Goal: Information Seeking & Learning: Find specific page/section

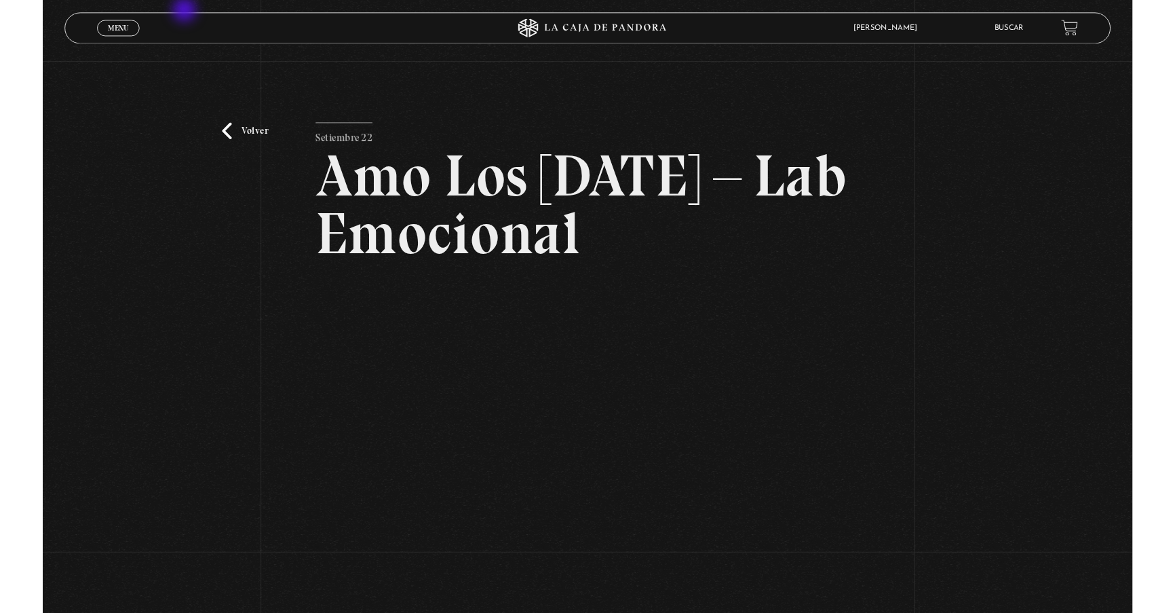
scroll to position [61, 0]
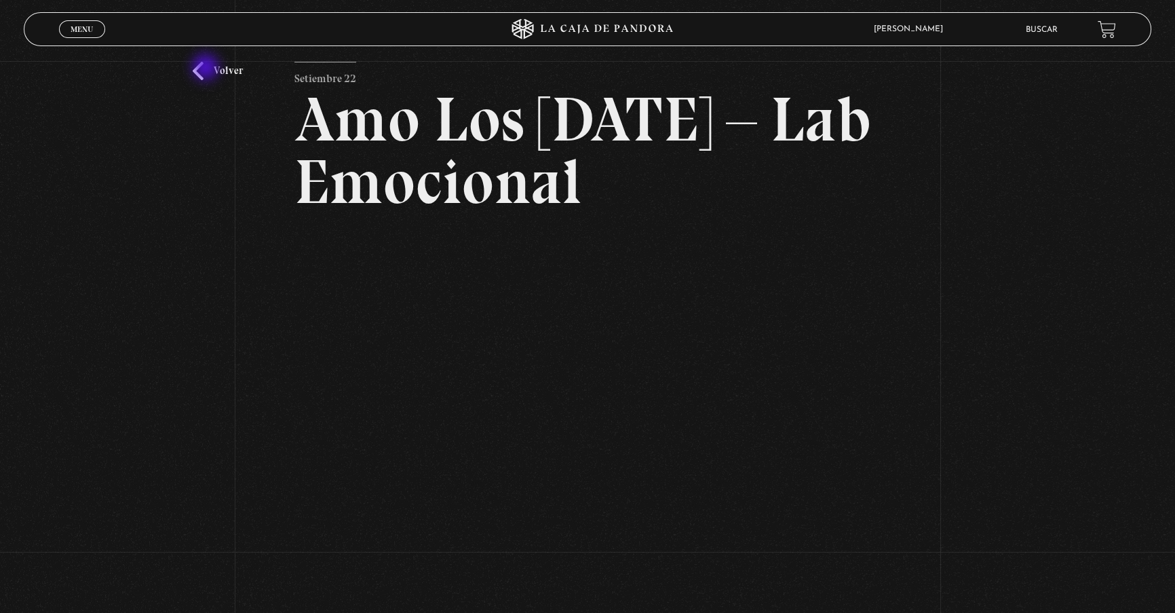
click at [207, 69] on link "Volver" at bounding box center [218, 71] width 50 height 18
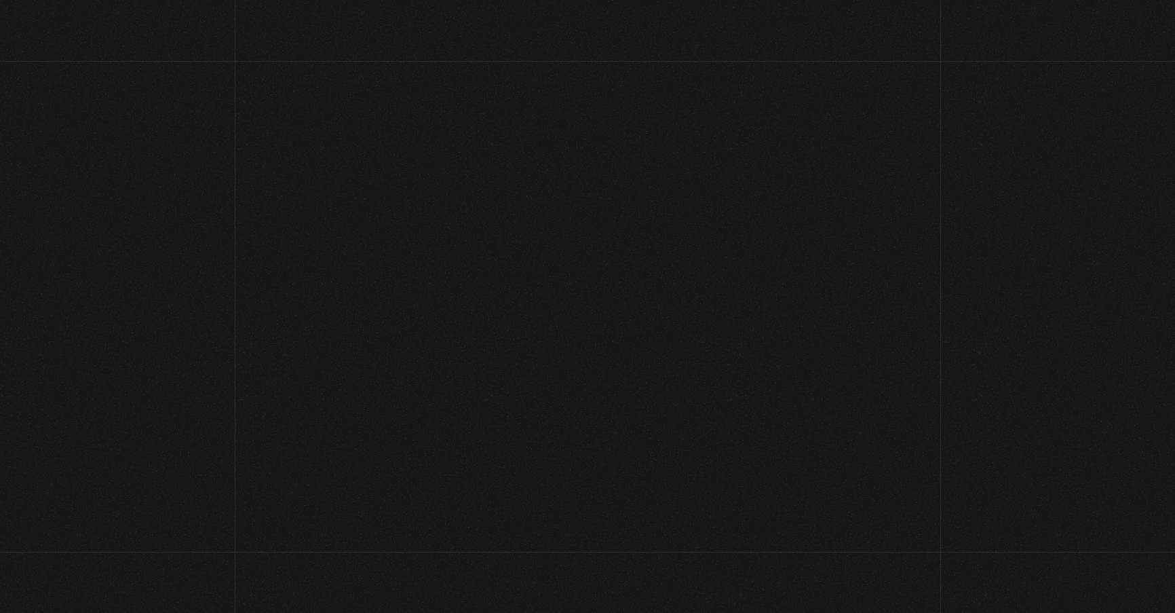
scroll to position [128, 0]
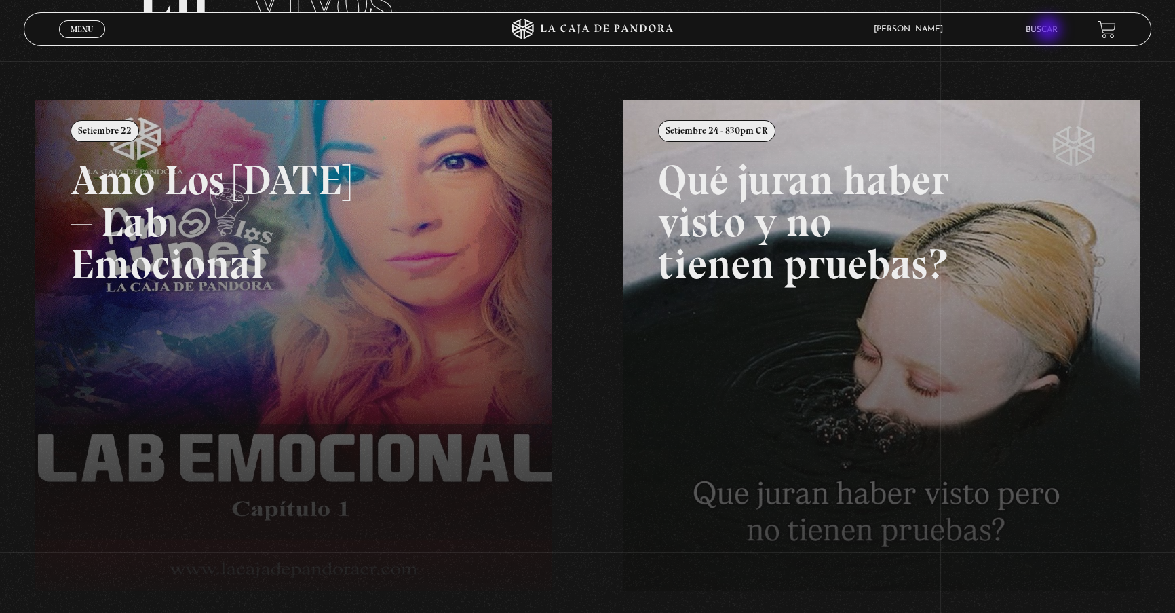
click at [1050, 31] on link "Buscar" at bounding box center [1041, 30] width 32 height 8
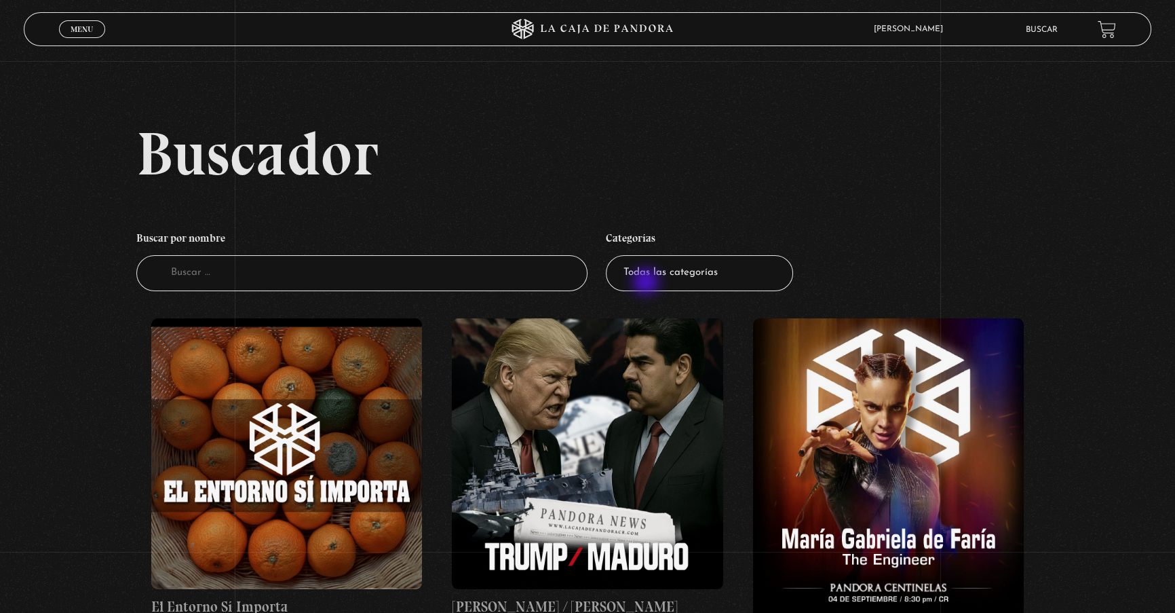
click at [649, 279] on select "Todas las categorías 11:11 Humanitario (1) Amo los [DATE] (3) Análisis de serie…" at bounding box center [699, 273] width 187 height 36
select select "vamos-a-leer-el-viernes"
click at [610, 255] on select "Todas las categorías 11:11 Humanitario (1) Amo los Lunes (3) Análisis de series…" at bounding box center [699, 273] width 187 height 36
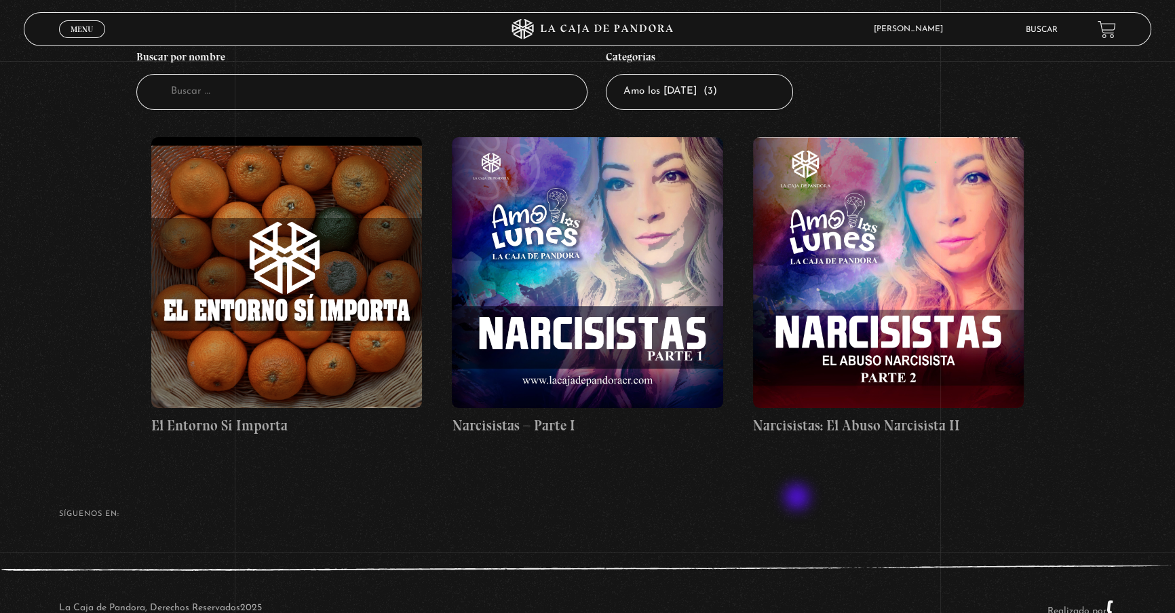
scroll to position [163, 0]
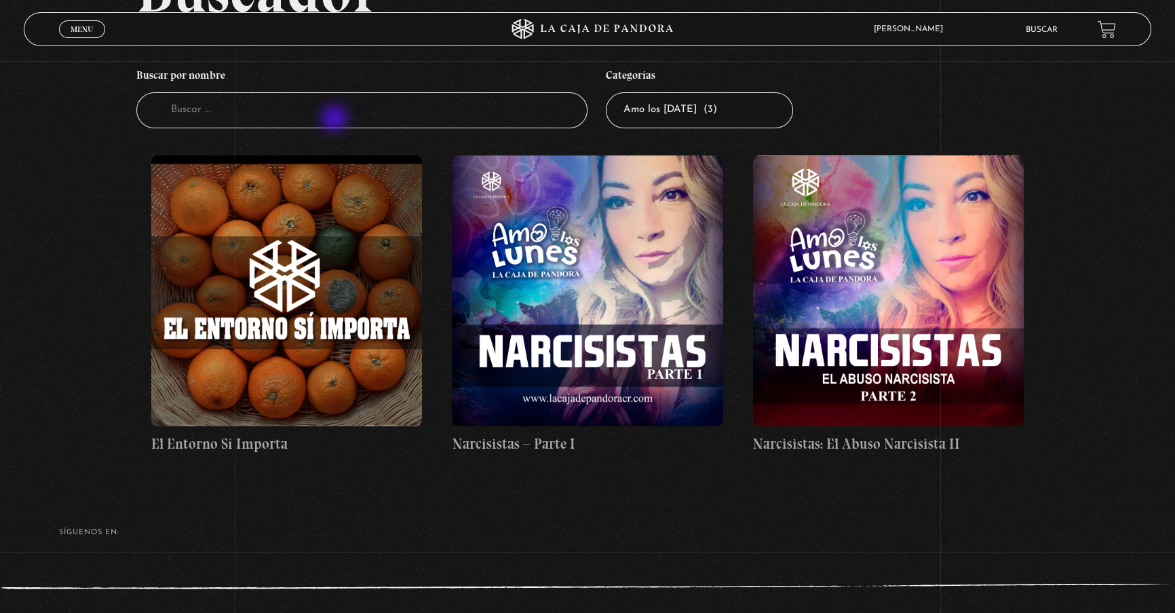
click at [336, 119] on input "Buscador" at bounding box center [361, 110] width 451 height 36
type input "entorno"
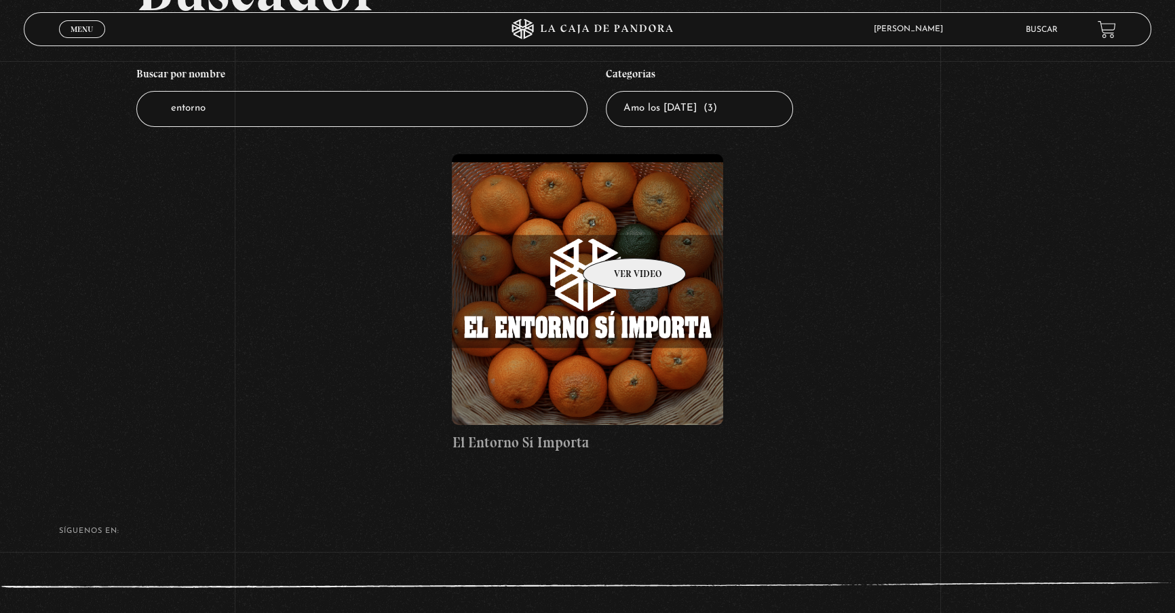
scroll to position [163, 0]
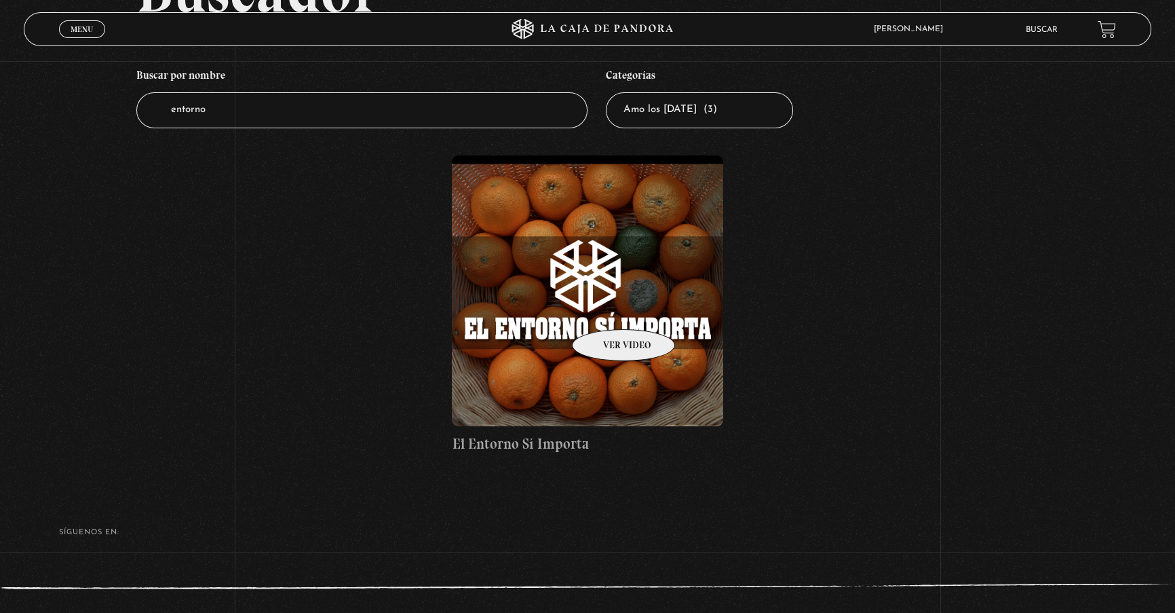
click at [606, 310] on figure at bounding box center [587, 290] width 271 height 271
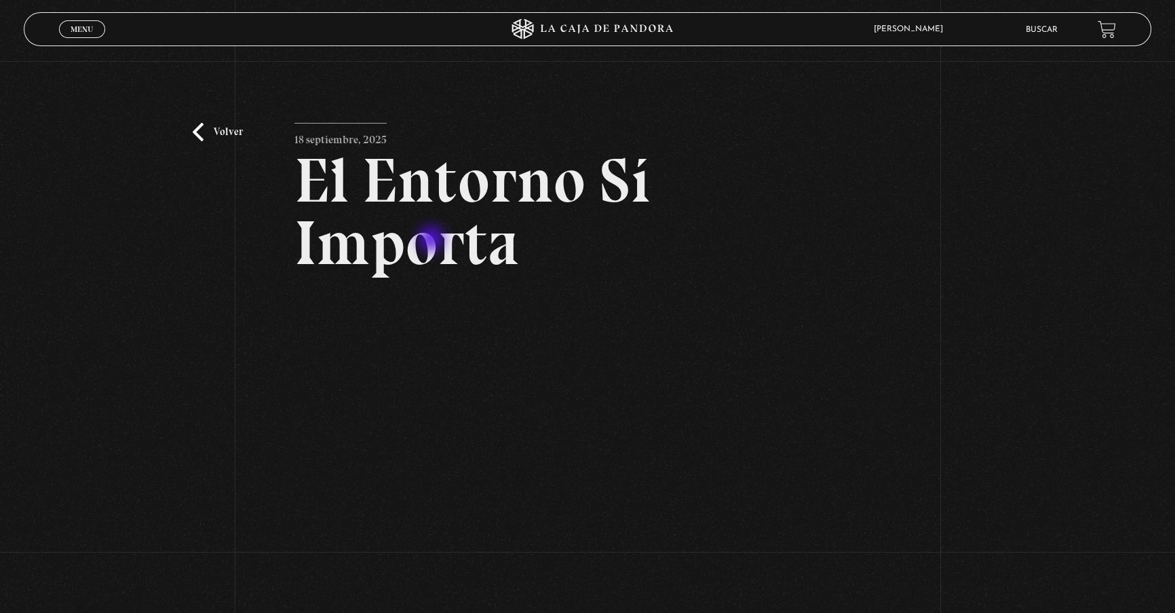
click at [434, 189] on h2 "El Entorno Sí Importa" at bounding box center [587, 211] width 587 height 125
drag, startPoint x: 513, startPoint y: 248, endPoint x: 364, endPoint y: 206, distance: 155.1
click at [364, 206] on h2 "El Entorno Sí Importa" at bounding box center [587, 211] width 587 height 125
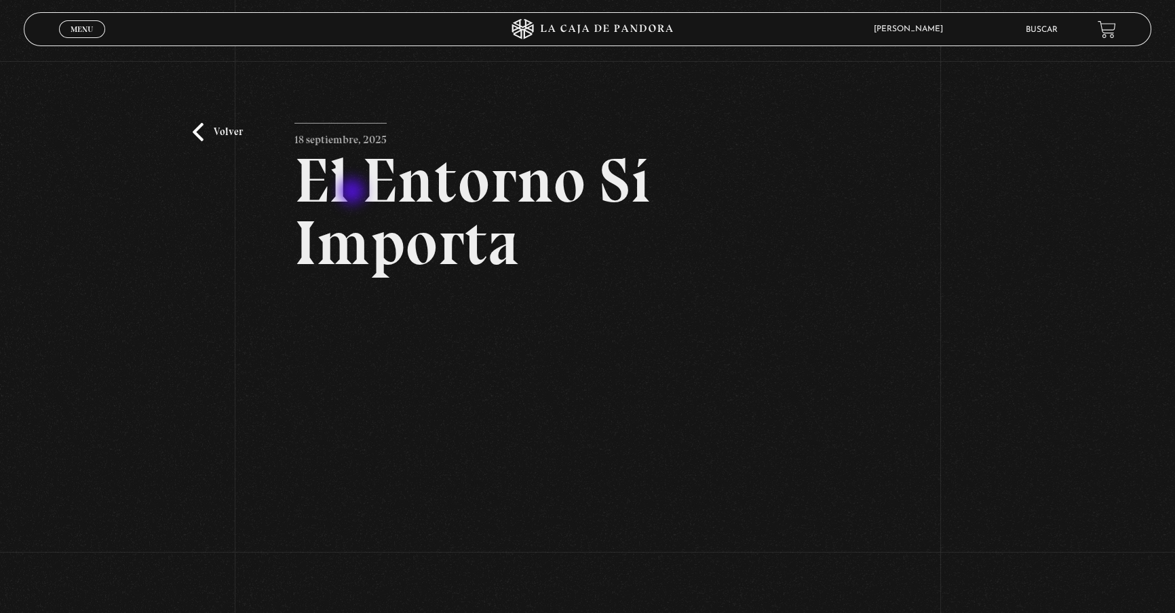
click at [353, 193] on h2 "El Entorno Sí Importa" at bounding box center [587, 211] width 587 height 125
